Goal: Find specific page/section: Find specific page/section

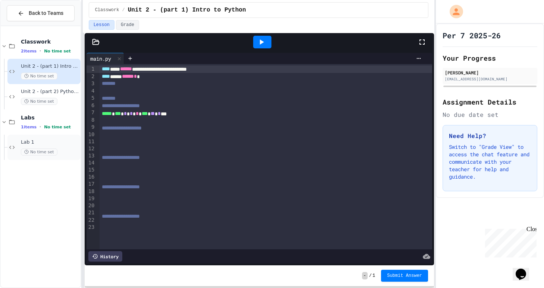
click at [42, 136] on div "Lab 1 No time set" at bounding box center [43, 147] width 73 height 25
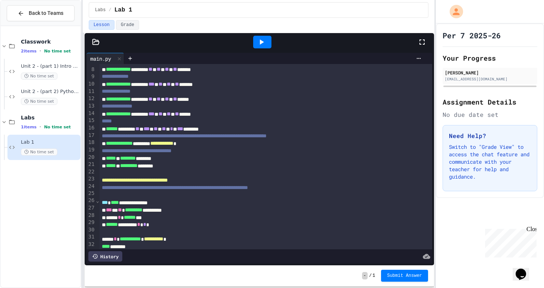
scroll to position [55, 0]
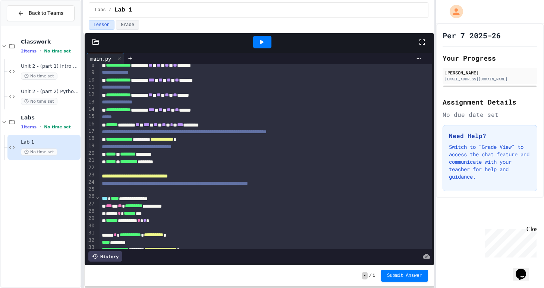
click at [261, 43] on icon at bounding box center [262, 42] width 4 height 5
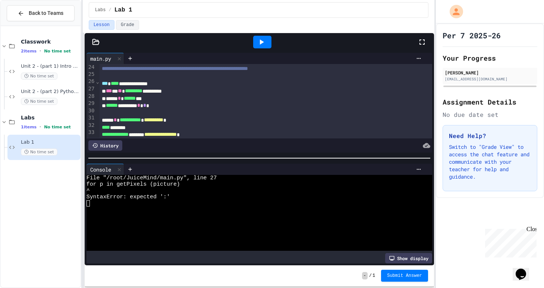
scroll to position [170, 0]
click at [422, 169] on div at bounding box center [419, 170] width 12 height 6
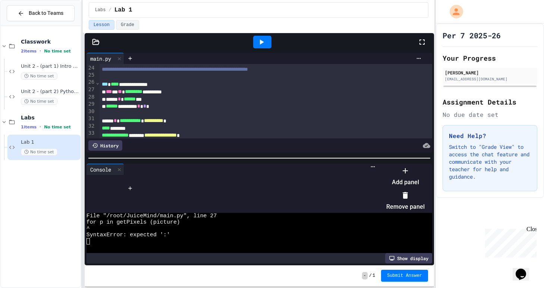
click at [379, 165] on div at bounding box center [402, 165] width 46 height 0
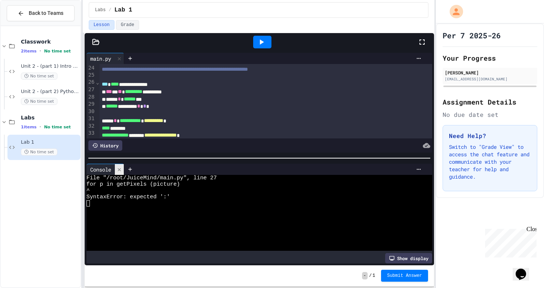
click at [120, 169] on icon at bounding box center [119, 169] width 5 height 5
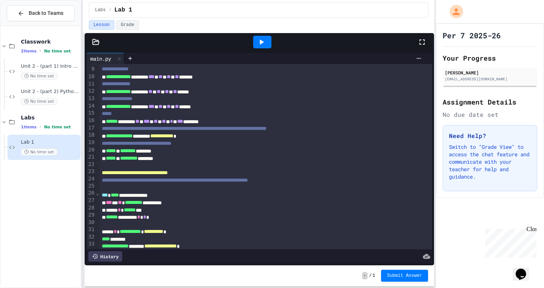
scroll to position [0, 0]
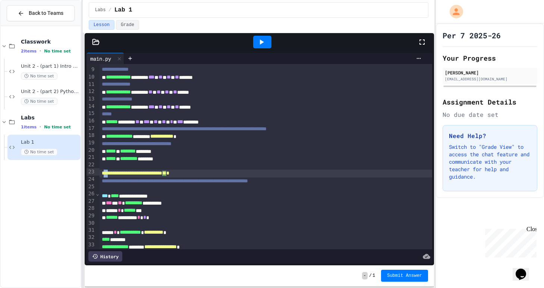
drag, startPoint x: 111, startPoint y: 171, endPoint x: 104, endPoint y: 170, distance: 6.7
